Goal: Information Seeking & Learning: Learn about a topic

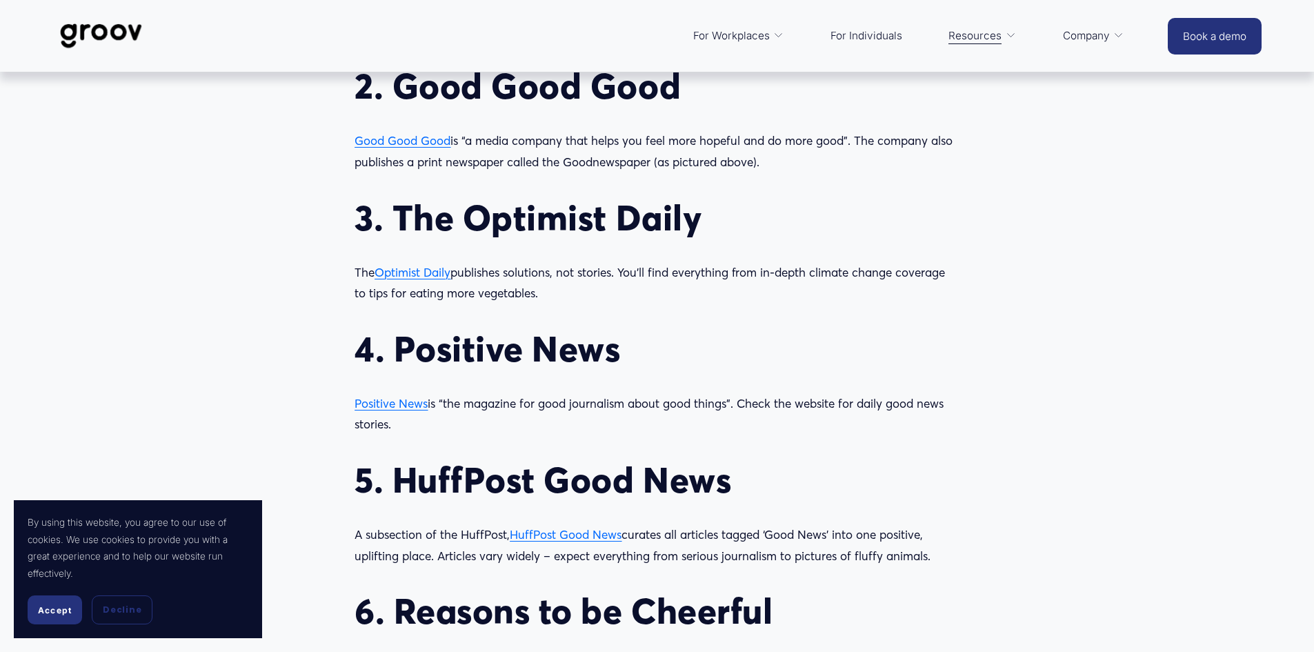
scroll to position [1517, 0]
click at [425, 271] on span "Optimist Daily" at bounding box center [412, 272] width 76 height 14
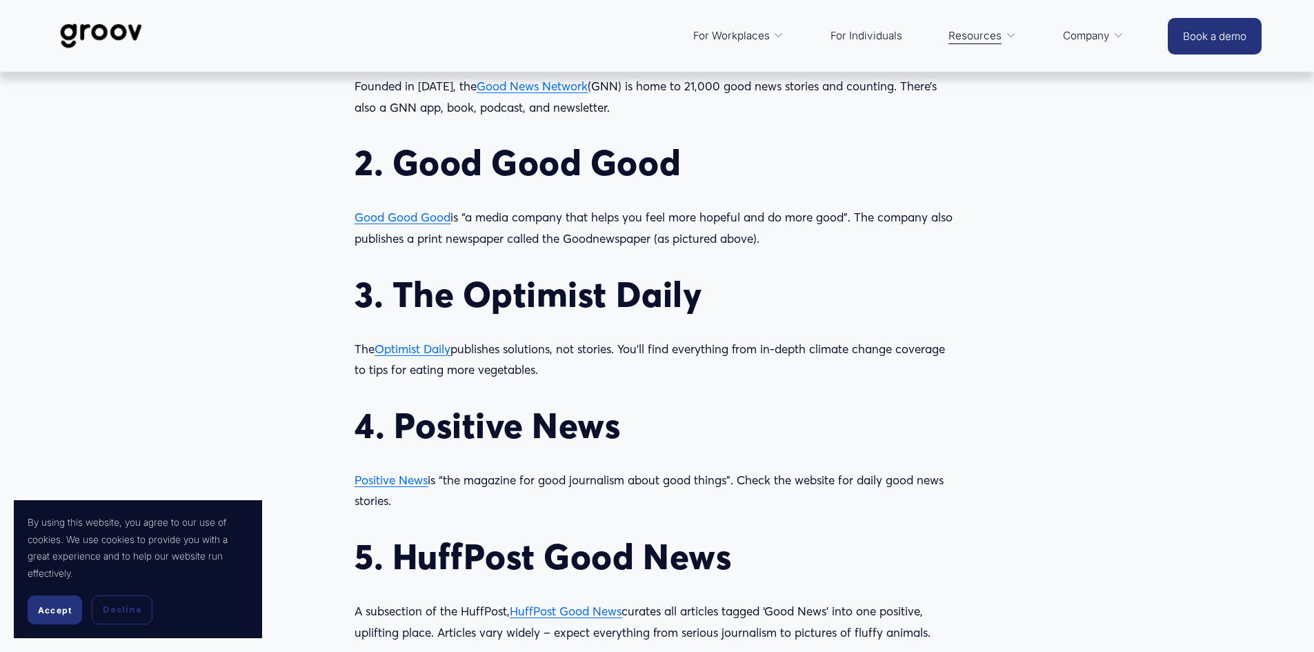
scroll to position [1310, 0]
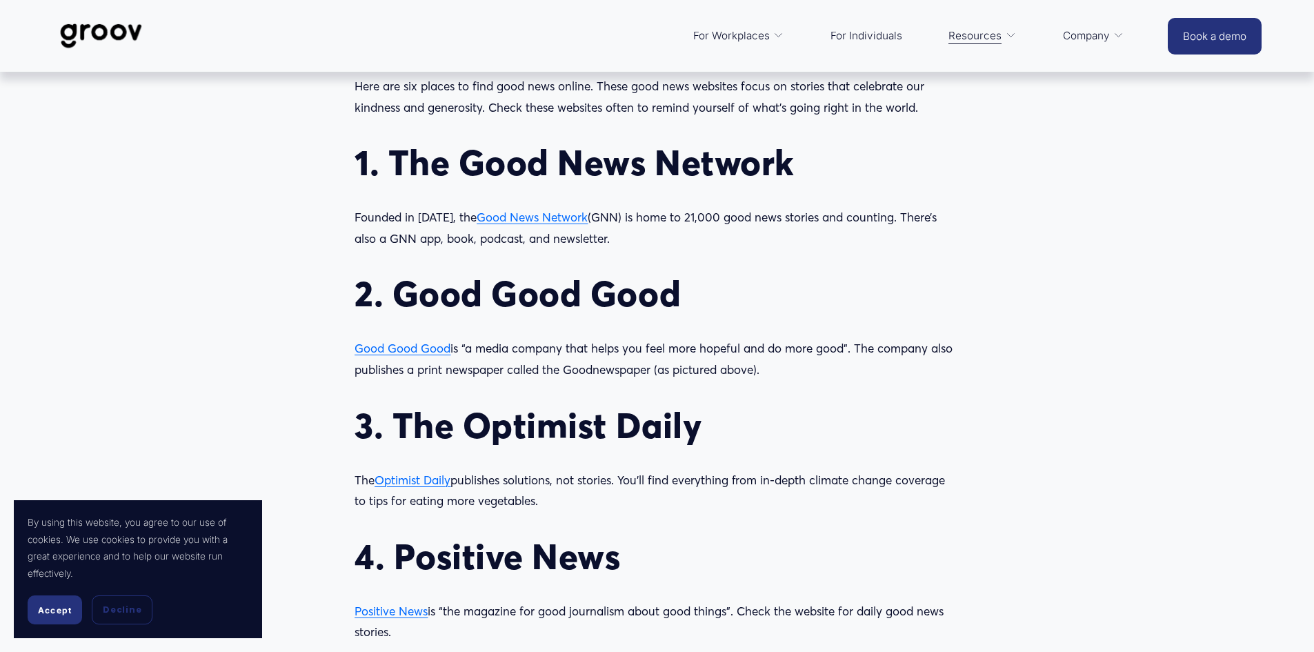
click at [527, 219] on span "Good News Network" at bounding box center [531, 217] width 111 height 14
click at [399, 348] on span "Good Good Good" at bounding box center [402, 348] width 96 height 14
